Goal: Task Accomplishment & Management: Use online tool/utility

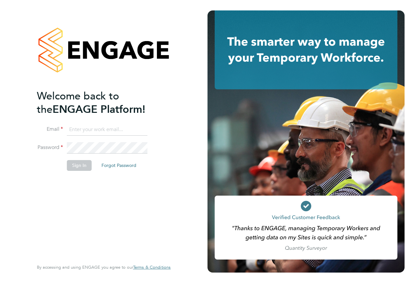
type input "[PERSON_NAME][EMAIL_ADDRESS][PERSON_NAME][DOMAIN_NAME]"
click at [79, 168] on button "Sign In" at bounding box center [79, 165] width 25 height 10
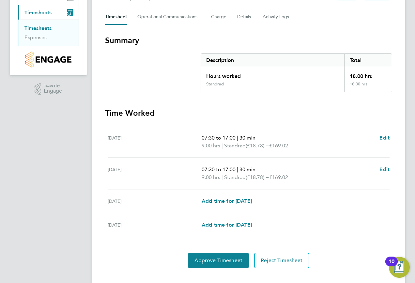
scroll to position [99, 0]
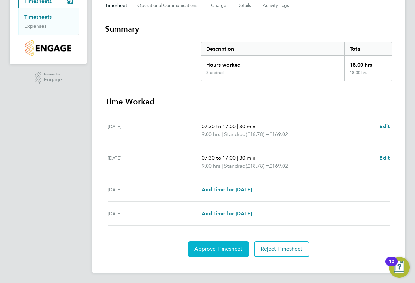
click at [223, 253] on button "Approve Timesheet" at bounding box center [218, 249] width 61 height 16
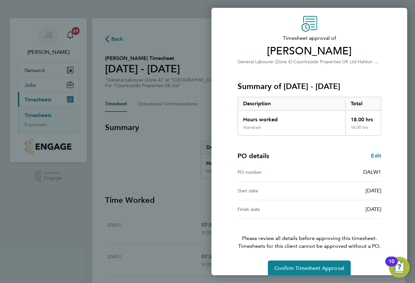
scroll to position [29, 0]
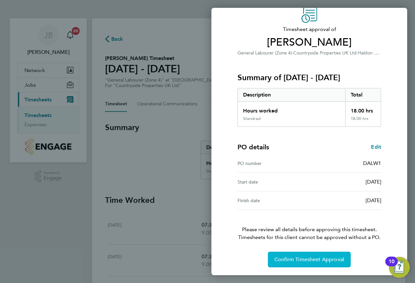
click at [302, 255] on button "Confirm Timesheet Approval" at bounding box center [309, 260] width 83 height 16
